Goal: Find specific page/section: Find specific page/section

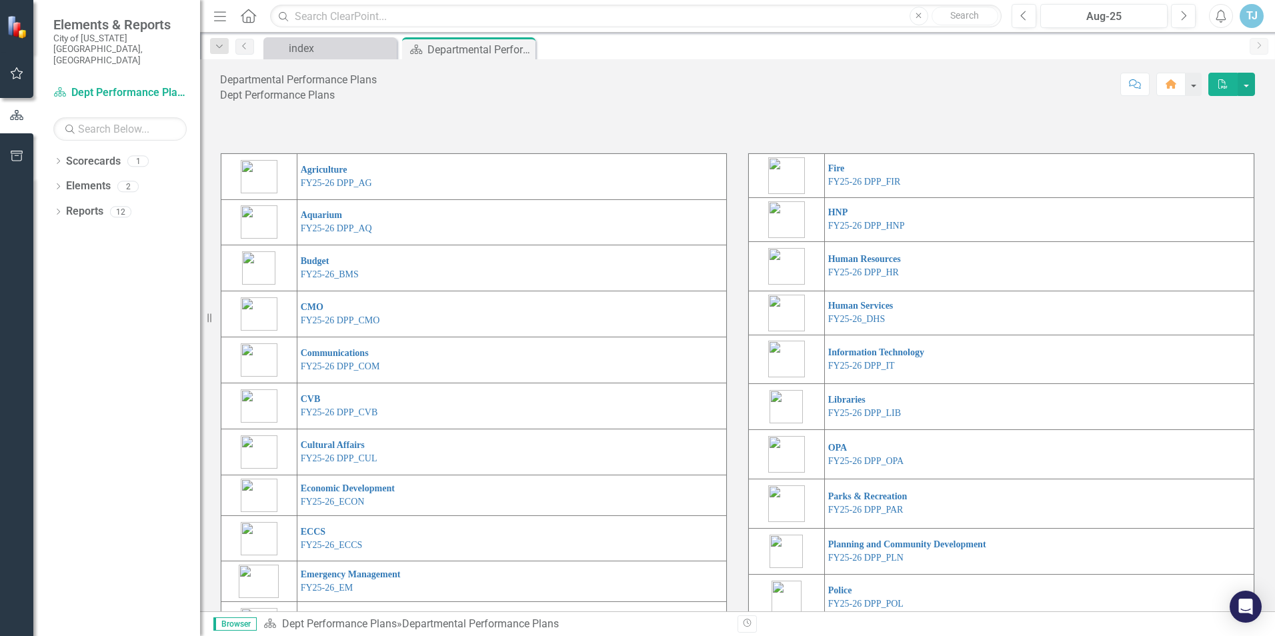
scroll to position [15, 0]
click at [60, 159] on icon "Dropdown" at bounding box center [57, 162] width 9 height 7
click at [57, 209] on icon "Dropdown" at bounding box center [57, 212] width 9 height 7
click at [59, 336] on icon "Dropdown" at bounding box center [57, 339] width 9 height 7
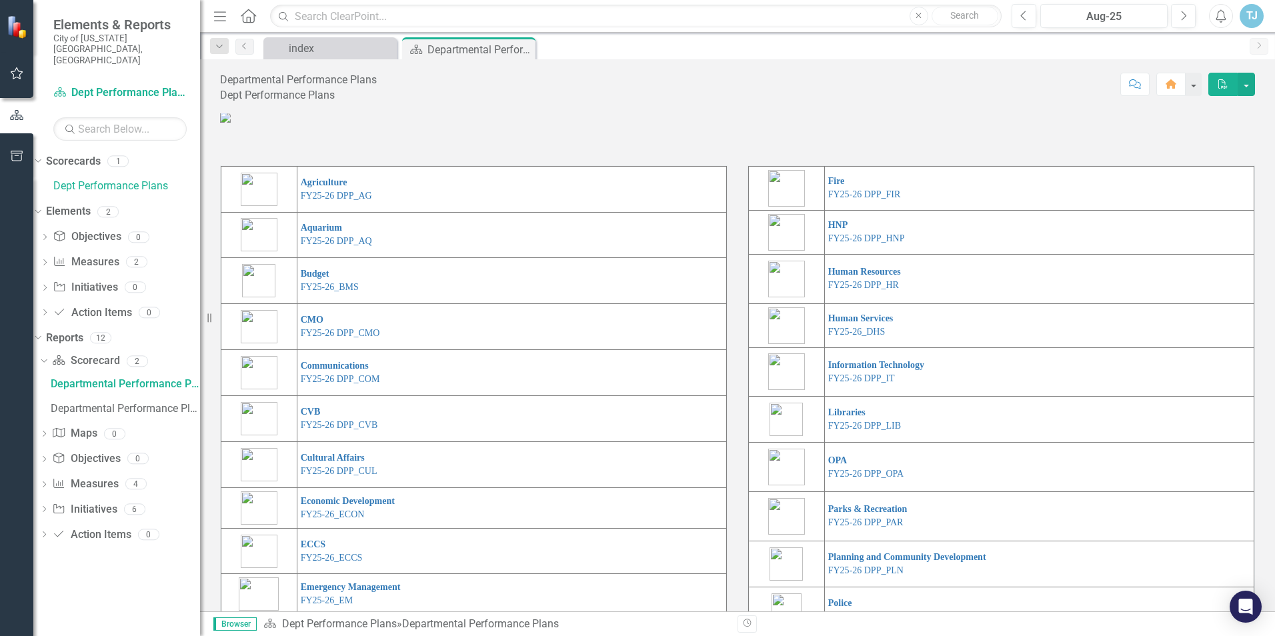
scroll to position [0, 0]
click at [345, 45] on div "index" at bounding box center [333, 48] width 88 height 17
click at [474, 45] on div "Departmental Performance Plans" at bounding box center [463, 49] width 71 height 17
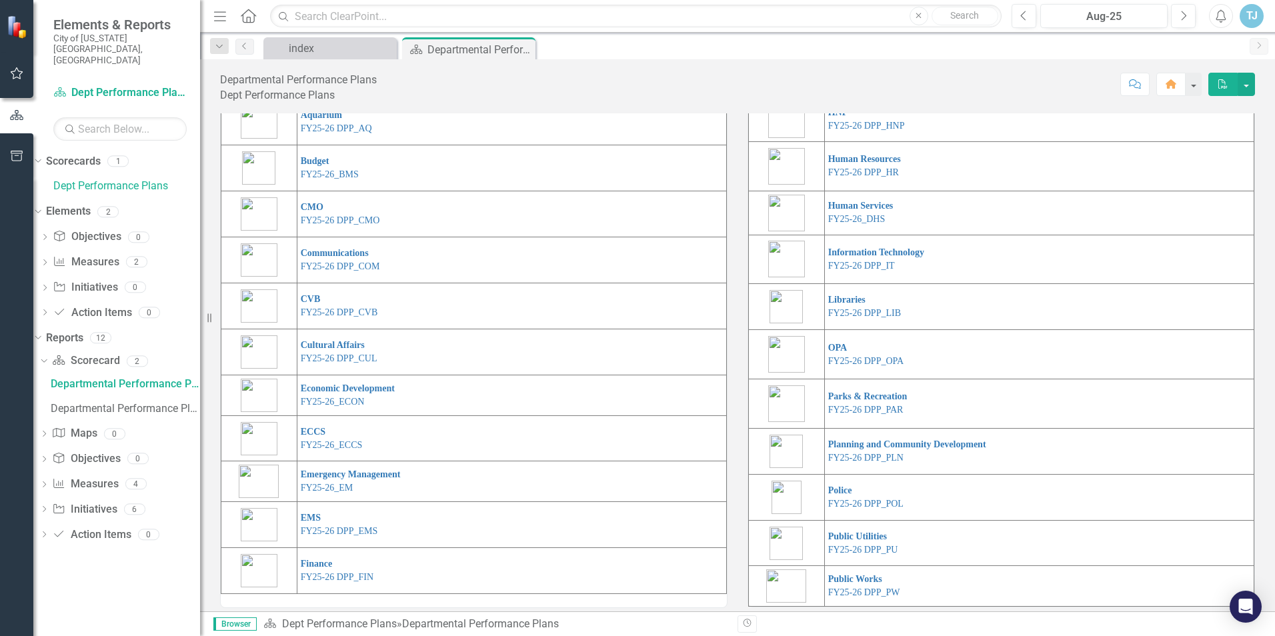
scroll to position [133, 0]
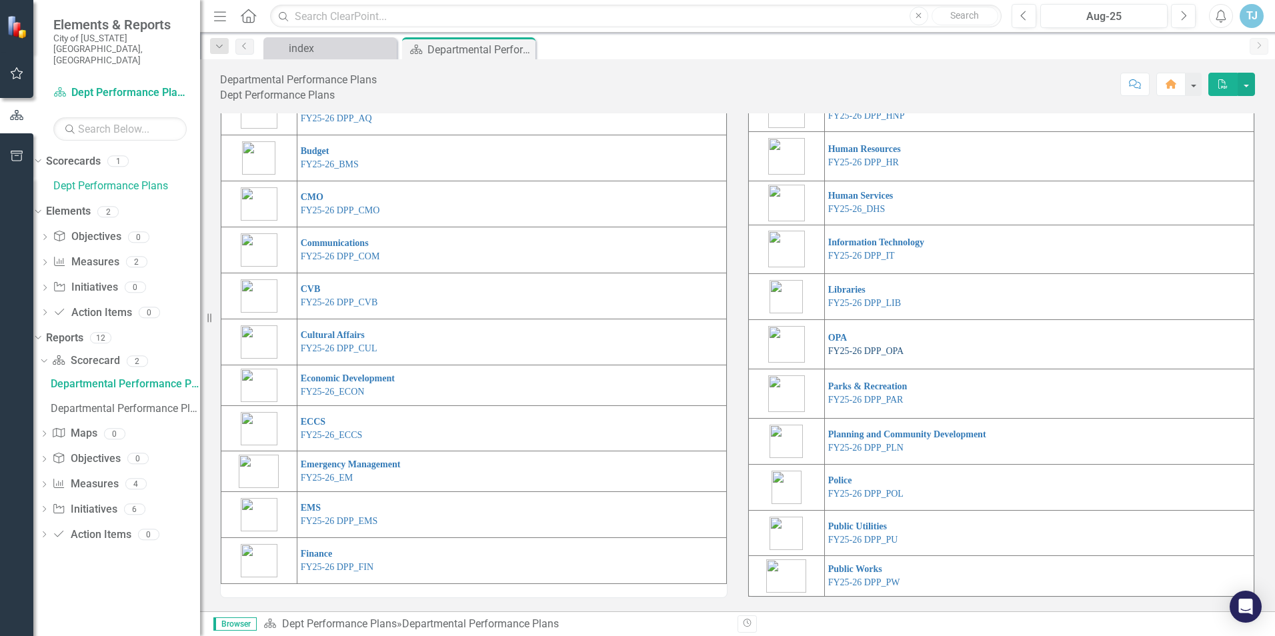
click at [863, 356] on link "FY25-26 DPP_OPA" at bounding box center [866, 351] width 75 height 10
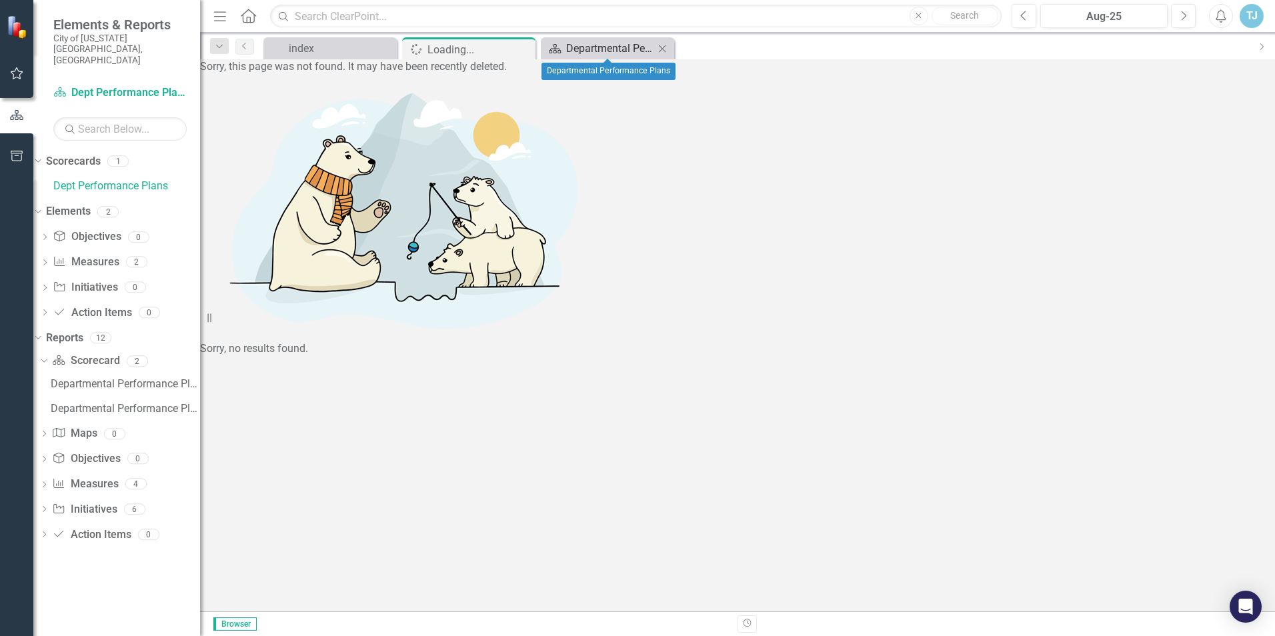
click at [605, 49] on div "Departmental Performance Plans" at bounding box center [610, 48] width 88 height 17
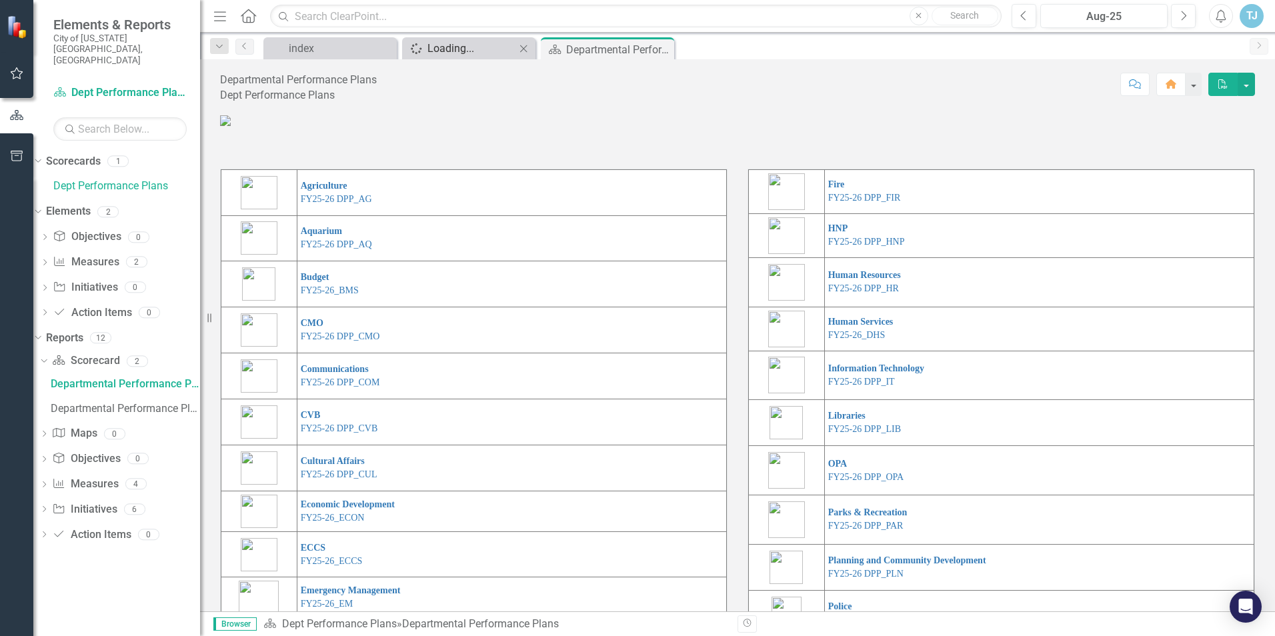
click at [485, 47] on div "Loading..." at bounding box center [472, 48] width 88 height 17
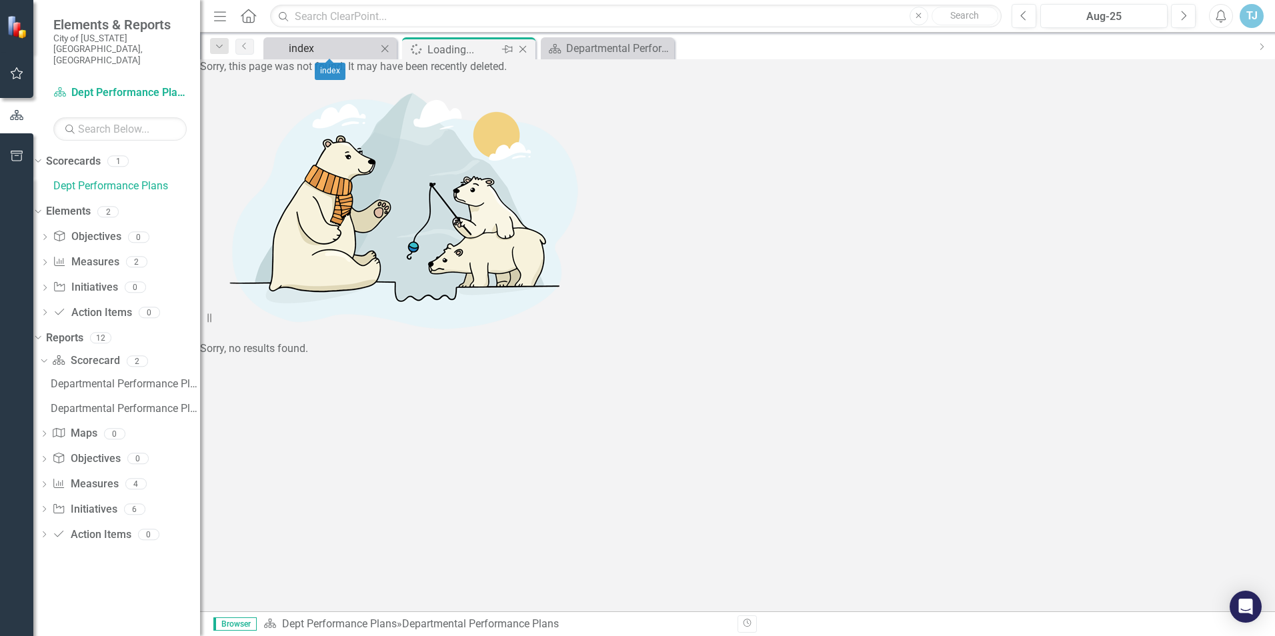
click at [326, 52] on div "index" at bounding box center [333, 48] width 88 height 17
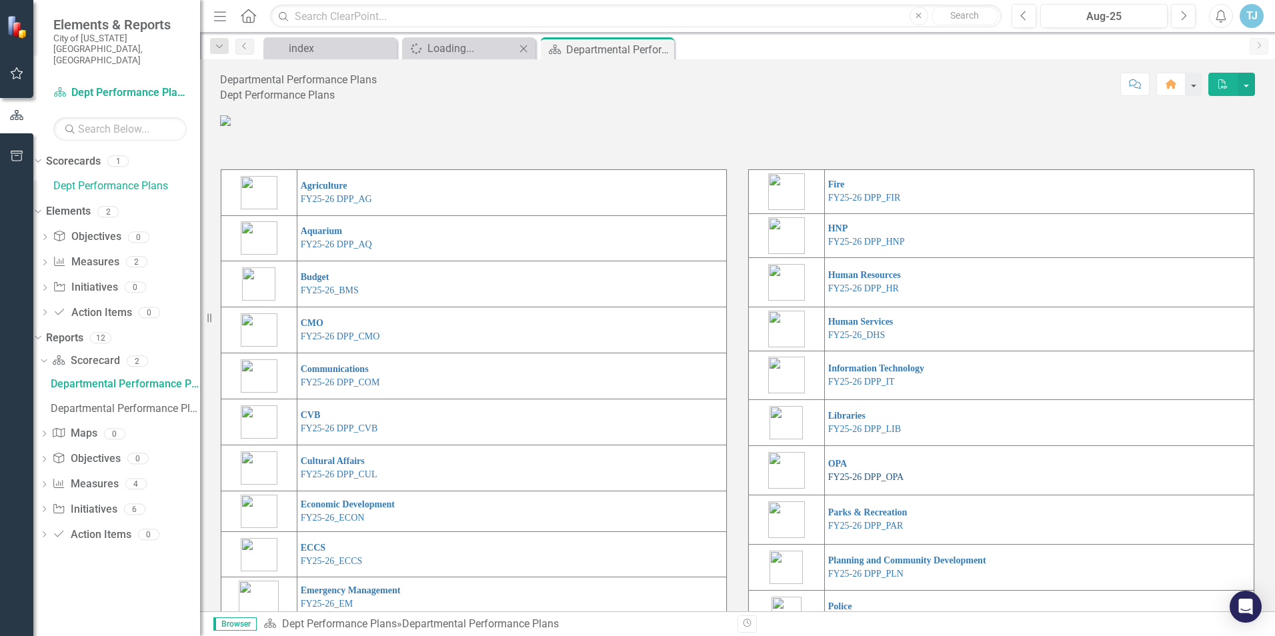
click at [864, 482] on link "FY25-26 DPP_OPA" at bounding box center [866, 477] width 75 height 10
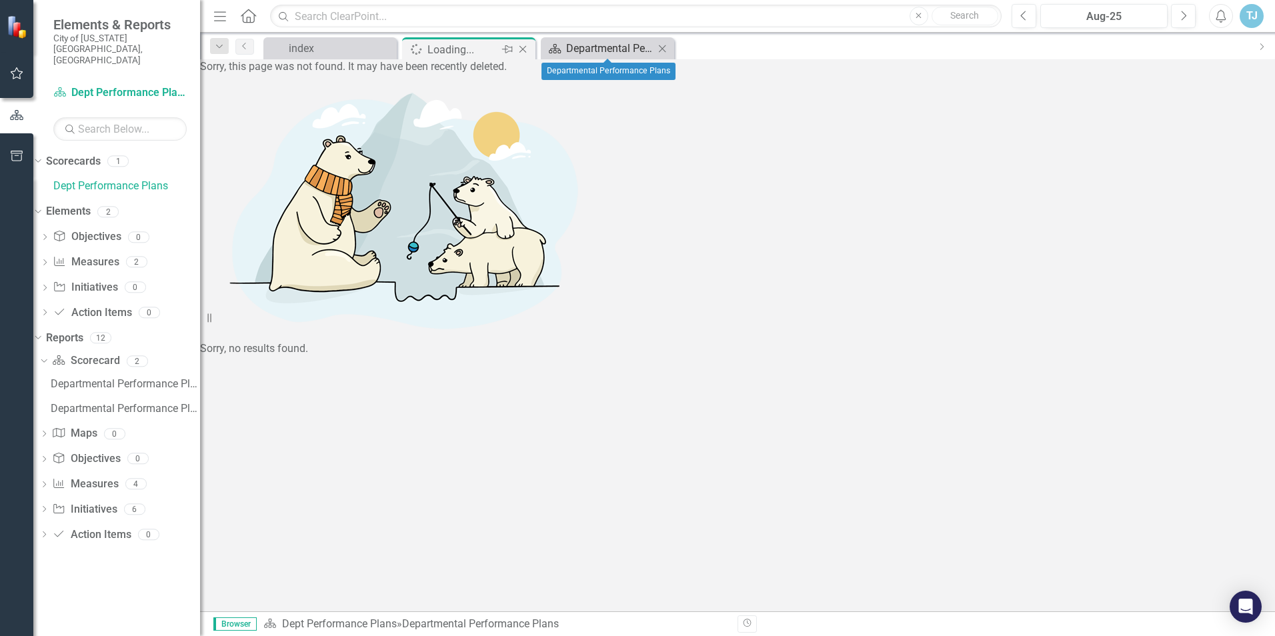
click at [596, 49] on div "Departmental Performance Plans" at bounding box center [610, 48] width 88 height 17
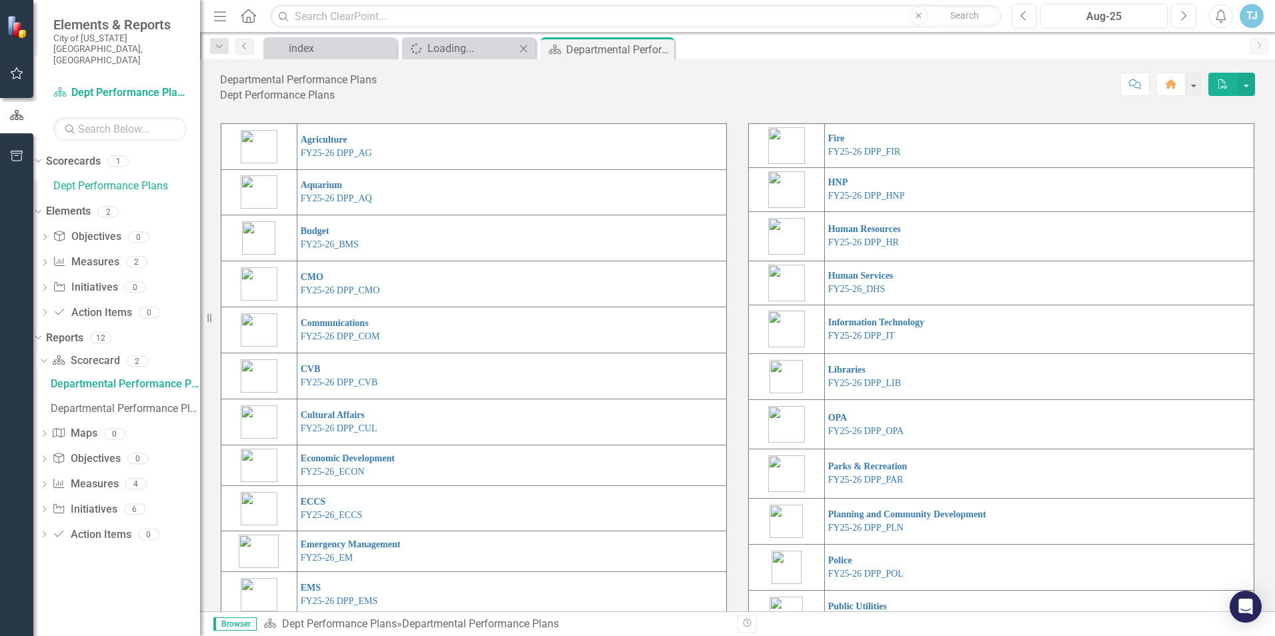
scroll to position [67, 0]
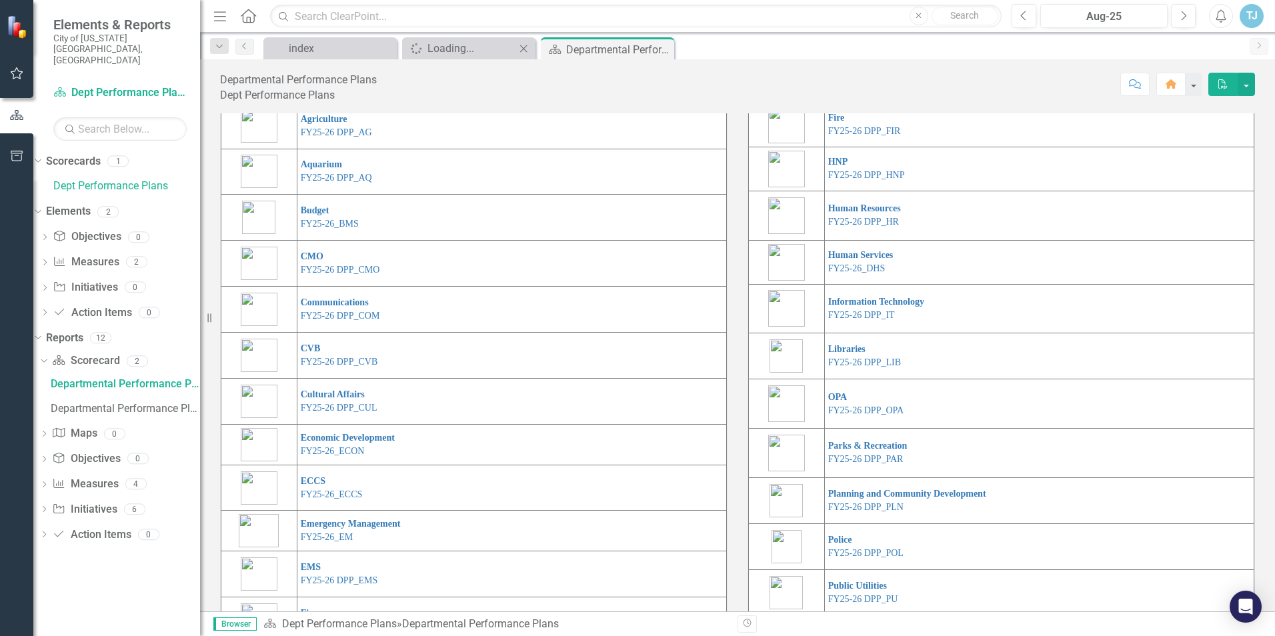
click at [242, 630] on span "Browser" at bounding box center [234, 624] width 43 height 13
click at [240, 624] on span "Browser" at bounding box center [234, 624] width 43 height 13
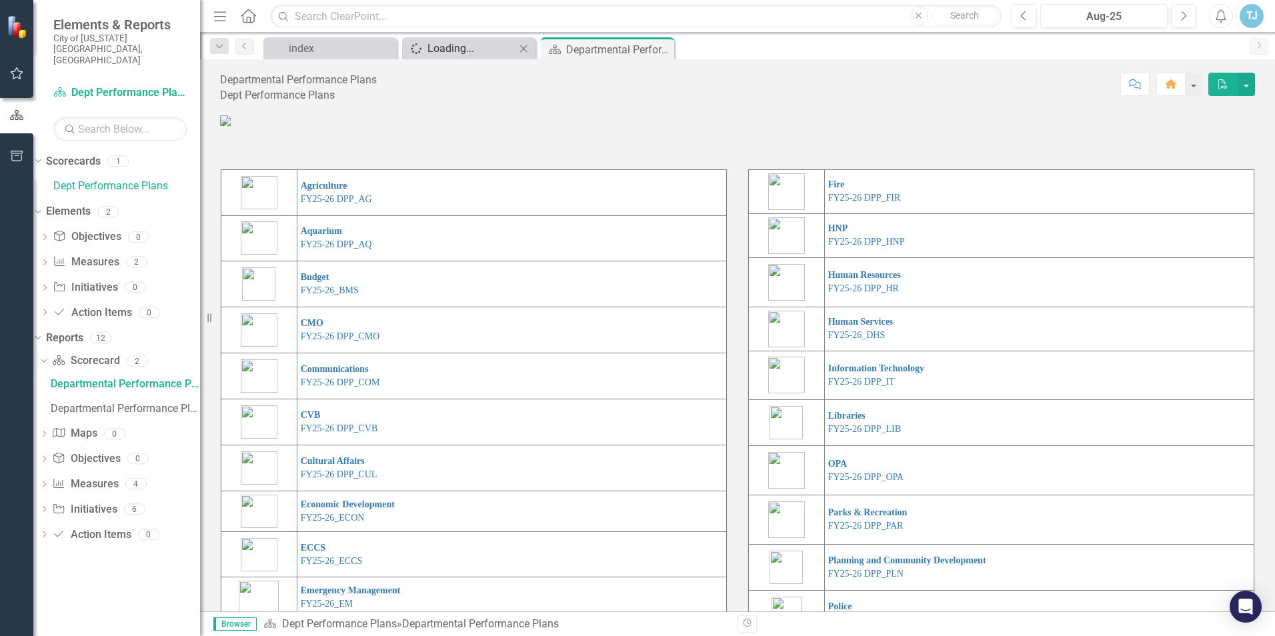
click at [476, 47] on div "Loading..." at bounding box center [472, 48] width 88 height 17
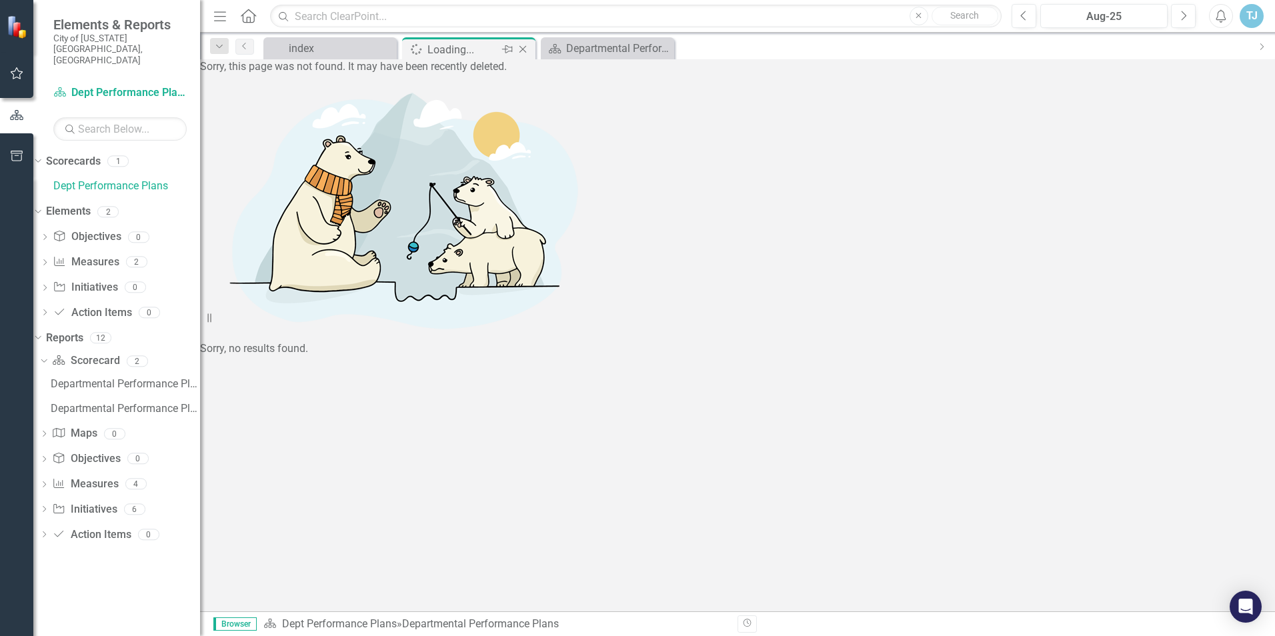
click at [527, 47] on icon "Close" at bounding box center [522, 49] width 13 height 11
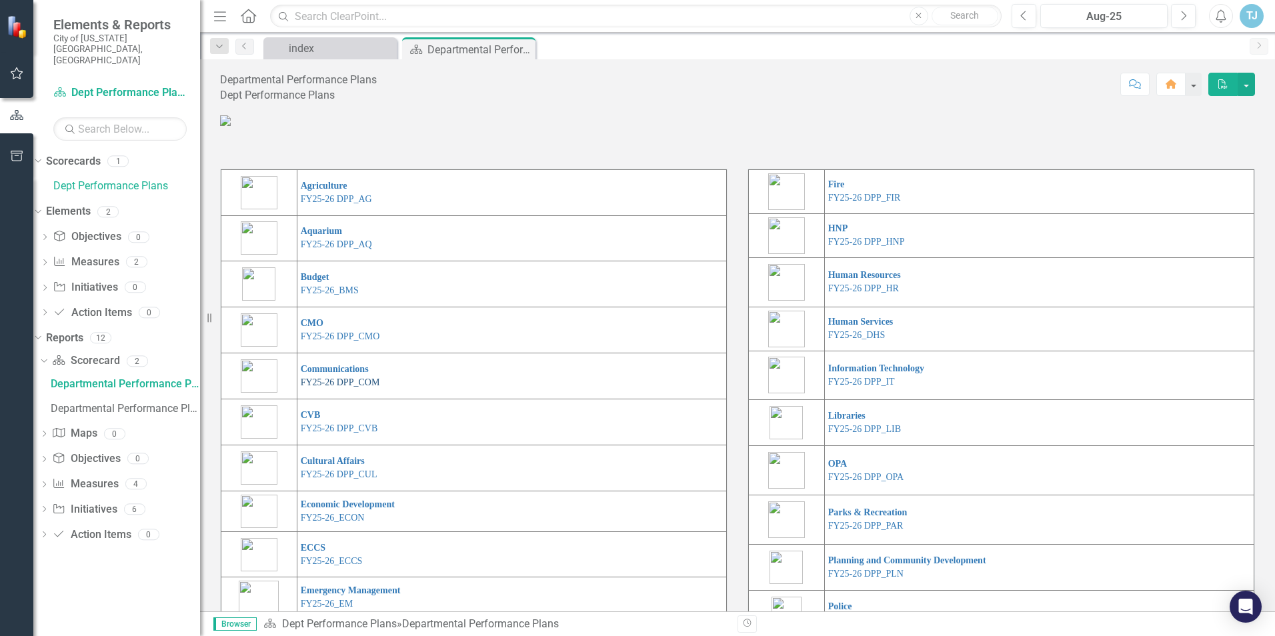
click at [356, 388] on link "FY25-26 DPP_COM" at bounding box center [340, 383] width 79 height 10
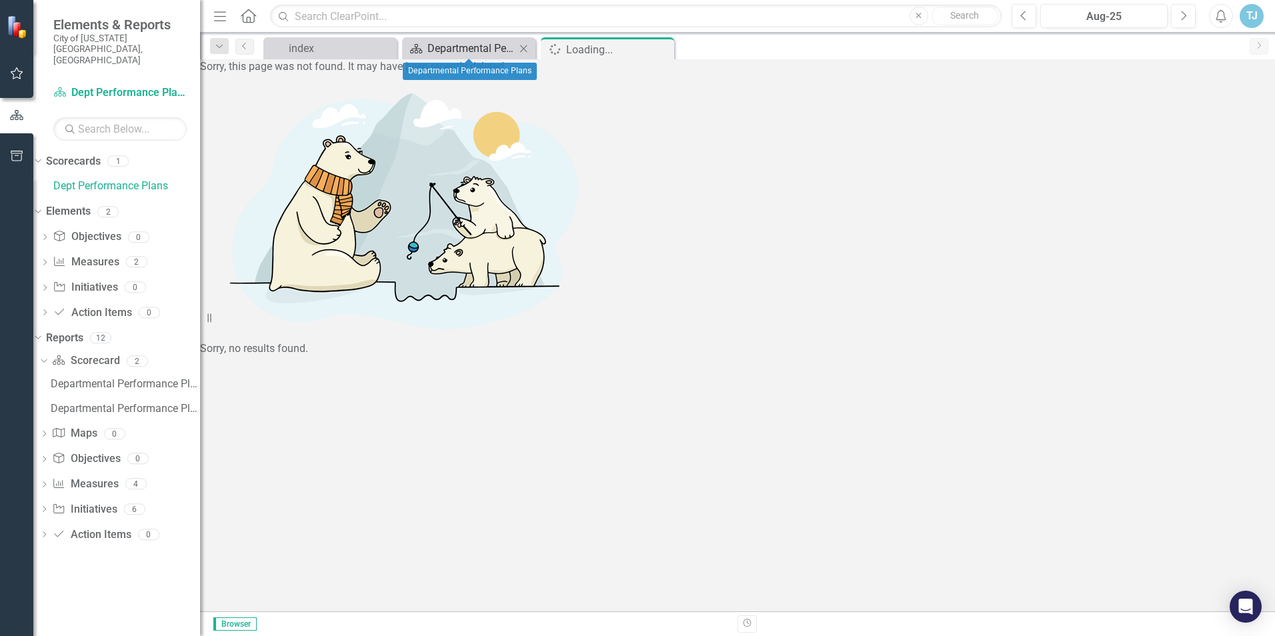
click at [458, 50] on div "Departmental Performance Plans" at bounding box center [472, 48] width 88 height 17
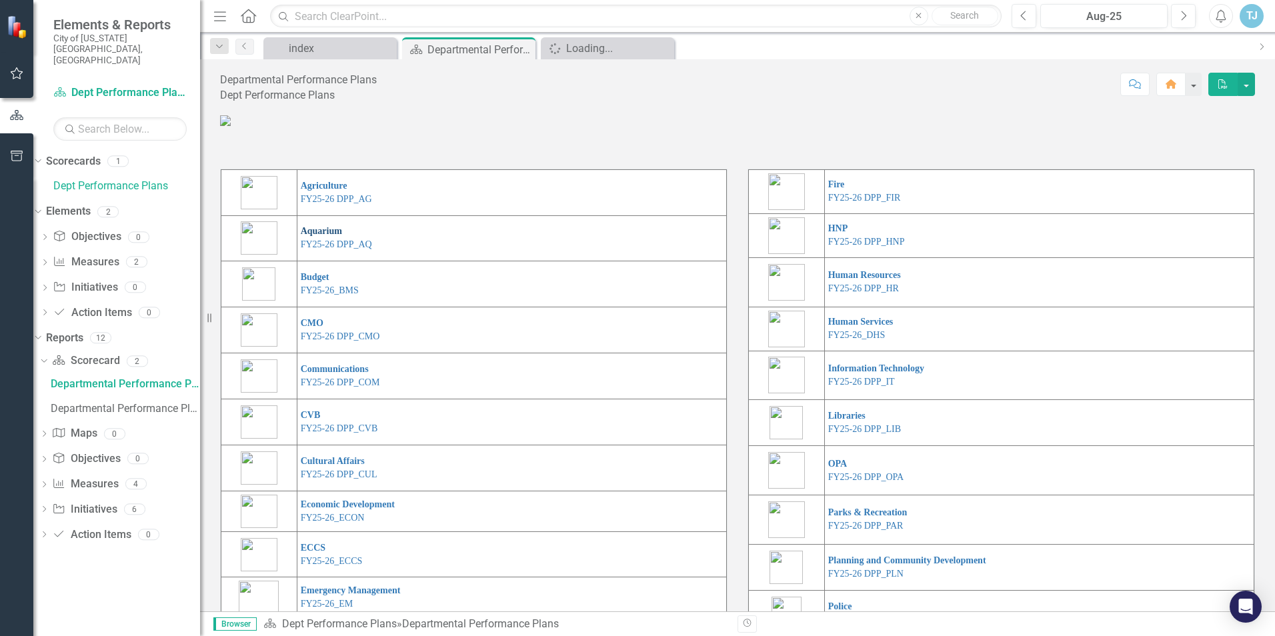
click at [317, 236] on link "Aquarium" at bounding box center [321, 231] width 41 height 10
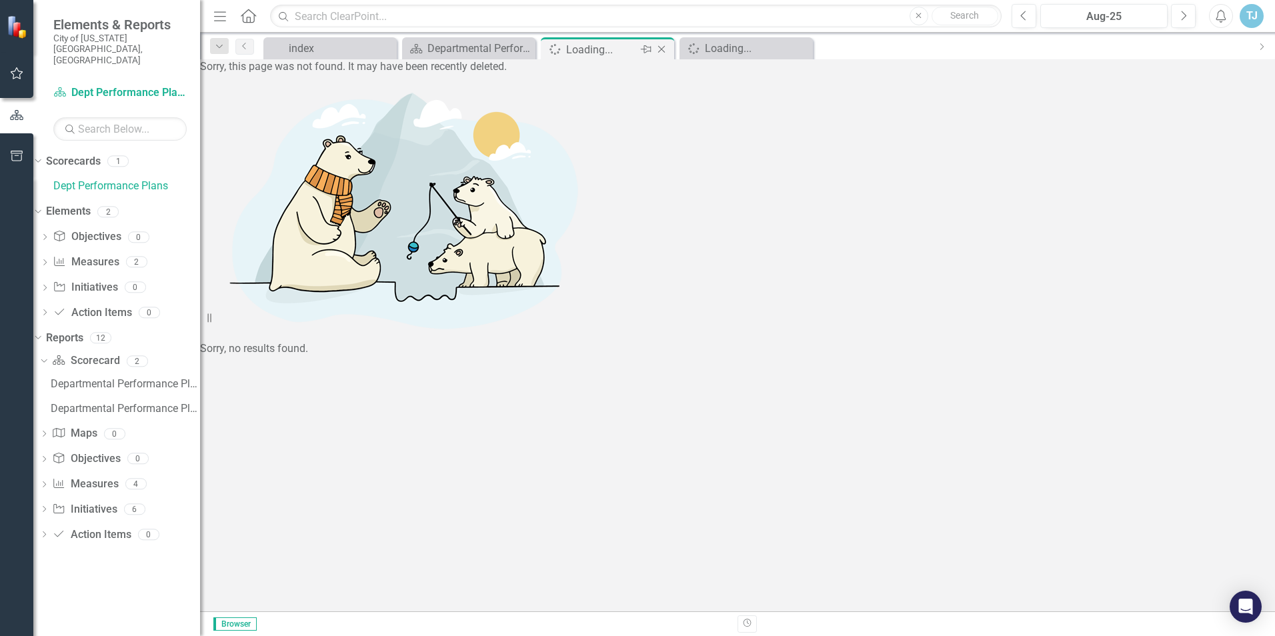
click at [658, 49] on icon "Close" at bounding box center [661, 49] width 13 height 11
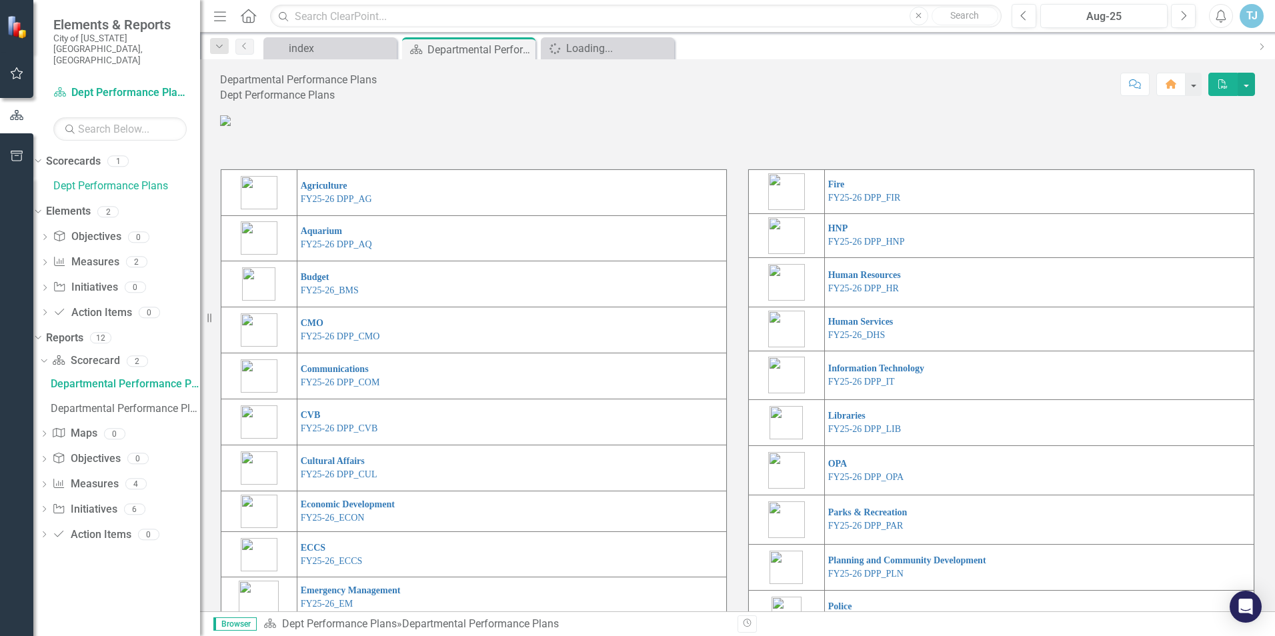
click at [0, 0] on icon "Close" at bounding box center [0, 0] width 0 height 0
click at [102, 378] on div "Departmental Performance Plans" at bounding box center [125, 384] width 149 height 12
click at [49, 260] on icon "Dropdown" at bounding box center [44, 263] width 9 height 7
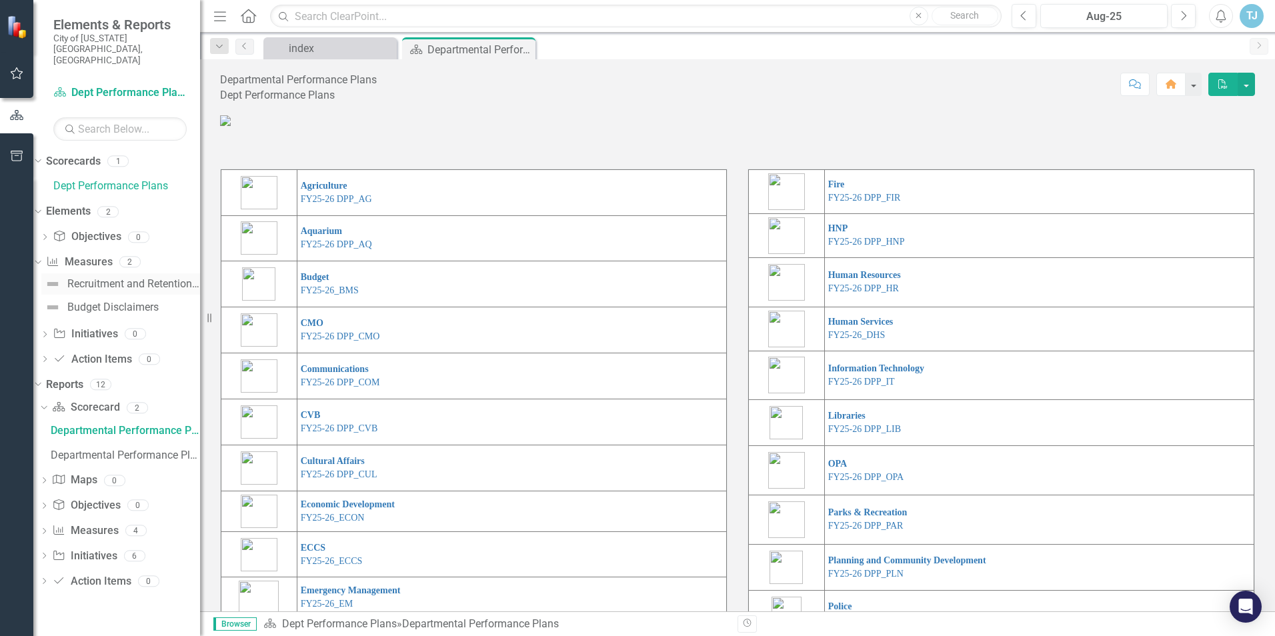
click at [126, 278] on div "Recruitment and Retention - Turnover Rate" at bounding box center [133, 284] width 133 height 12
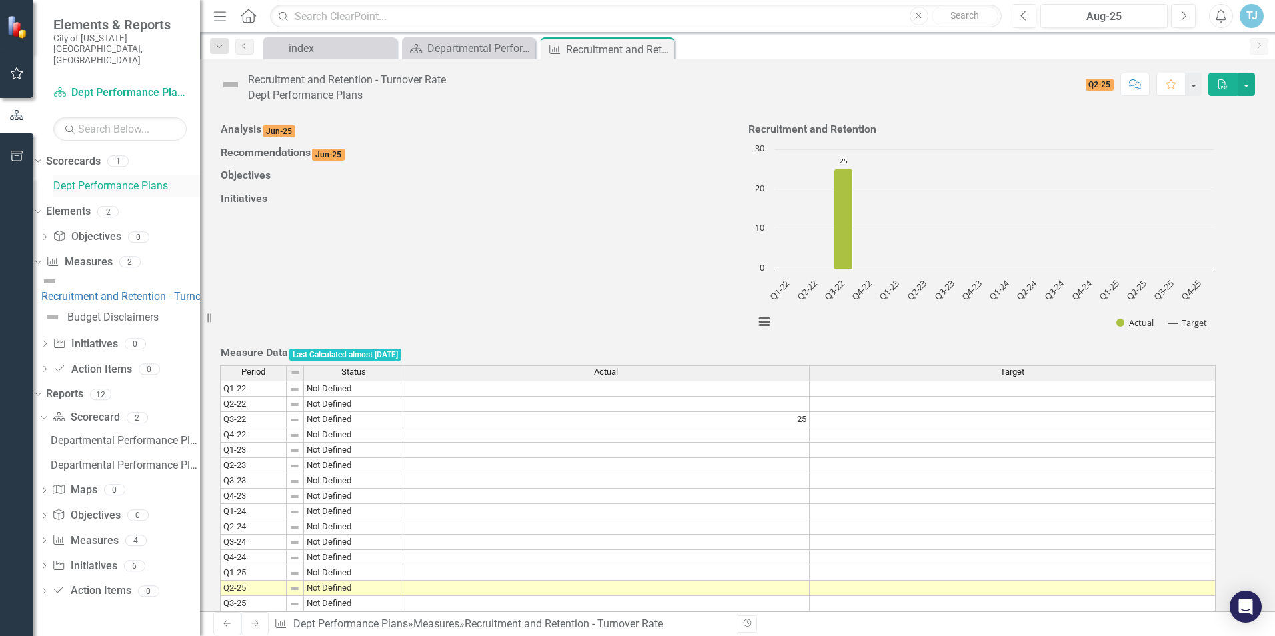
click at [95, 179] on link "Dept Performance Plans" at bounding box center [126, 186] width 147 height 15
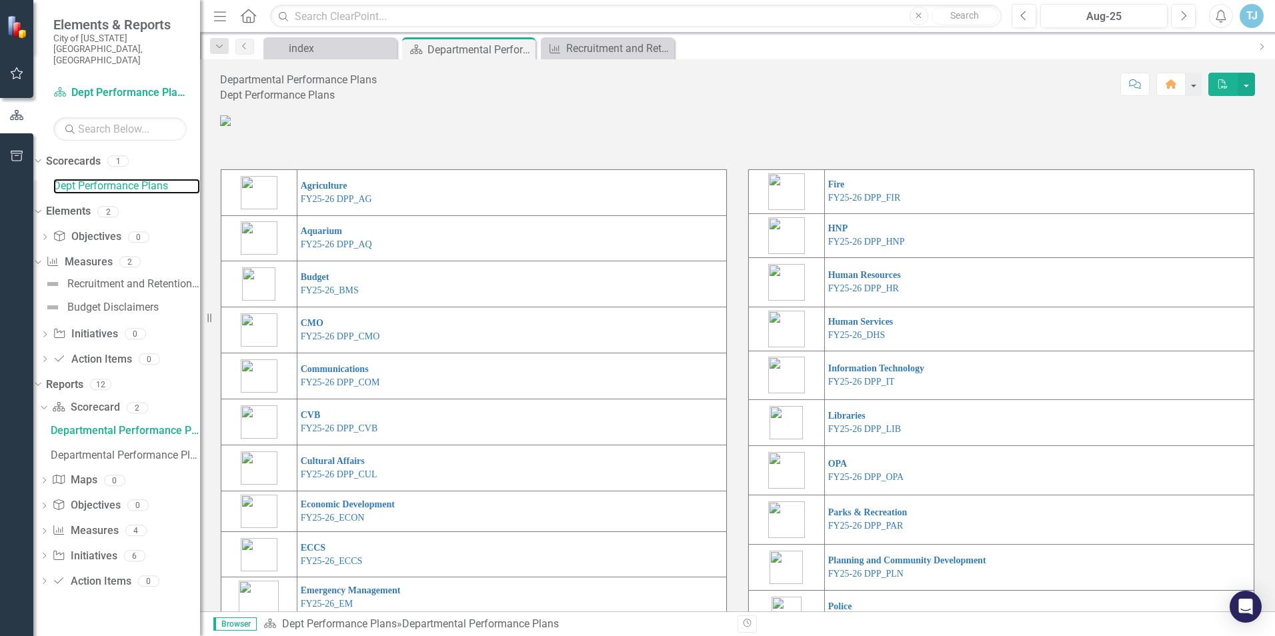
scroll to position [67, 0]
